Goal: Find specific page/section

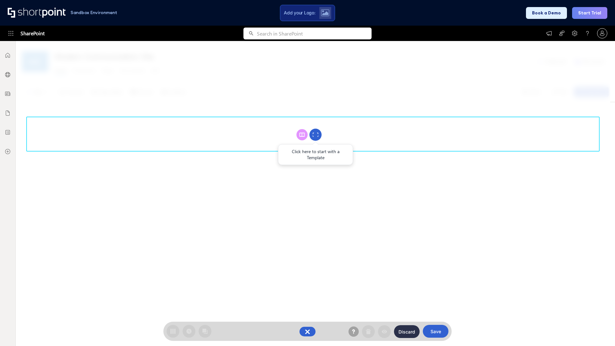
click at [315, 134] on circle at bounding box center [315, 135] width 12 height 12
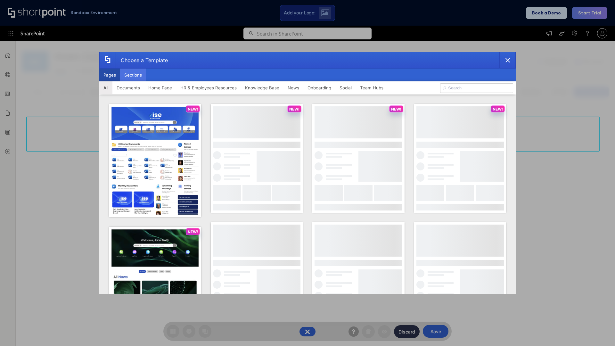
click at [133, 75] on button "Sections" at bounding box center [133, 74] width 26 height 13
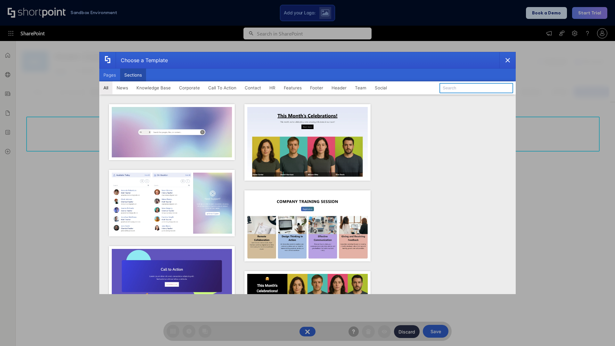
type input "Meet The Team"
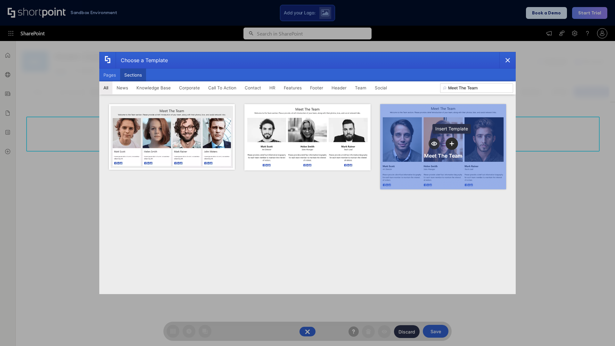
click at [451, 143] on icon "template selector" at bounding box center [451, 143] width 4 height 4
